Goal: Find specific page/section: Find specific page/section

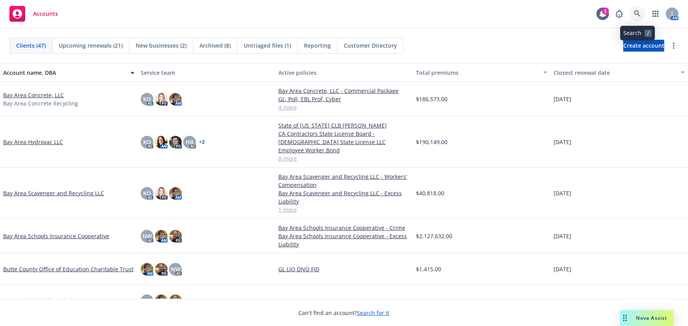
click at [635, 13] on icon at bounding box center [637, 13] width 7 height 7
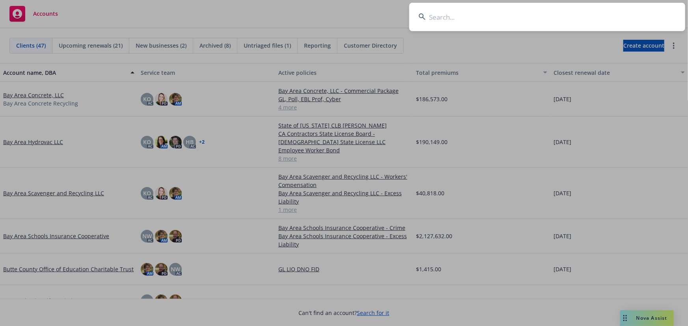
click at [446, 16] on input at bounding box center [547, 17] width 276 height 28
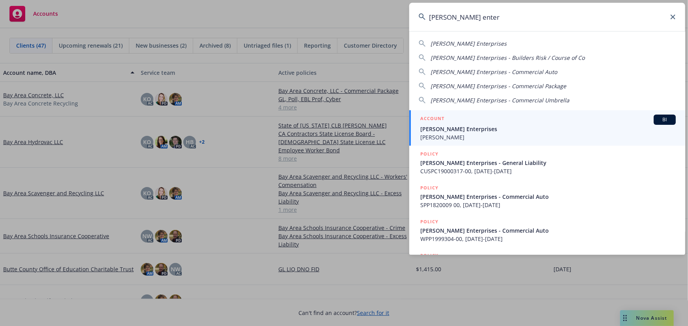
type input "[PERSON_NAME] enter"
click at [466, 126] on span "[PERSON_NAME] Enterprises" at bounding box center [547, 129] width 255 height 8
